Goal: Navigation & Orientation: Find specific page/section

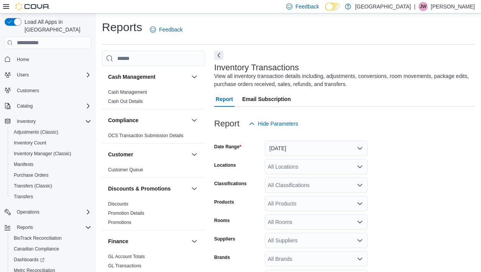
scroll to position [25, 0]
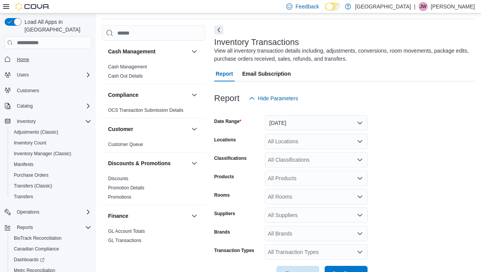
click at [22, 56] on span "Home" at bounding box center [23, 59] width 12 height 6
